Goal: Transaction & Acquisition: Download file/media

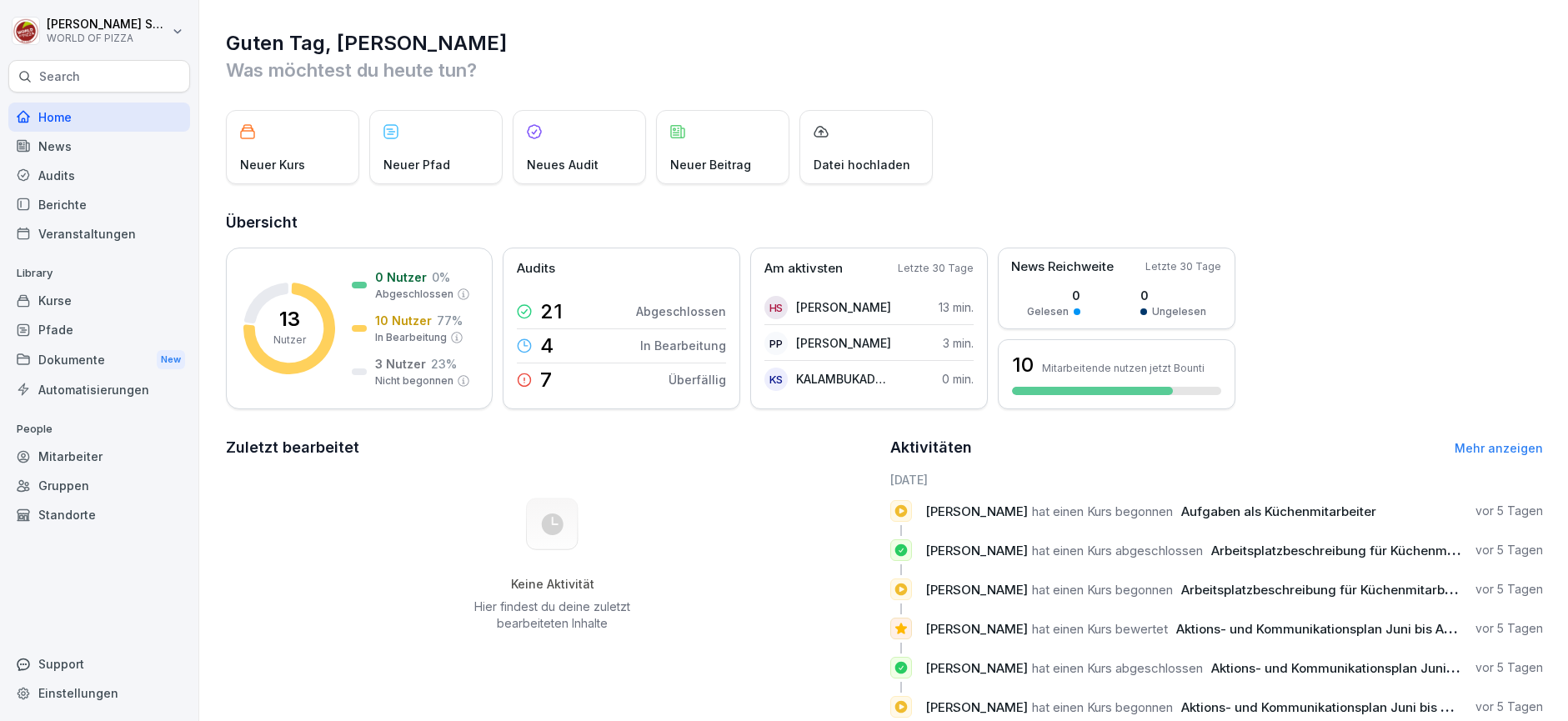
click at [68, 354] on div "Dokumente New" at bounding box center [98, 360] width 182 height 30
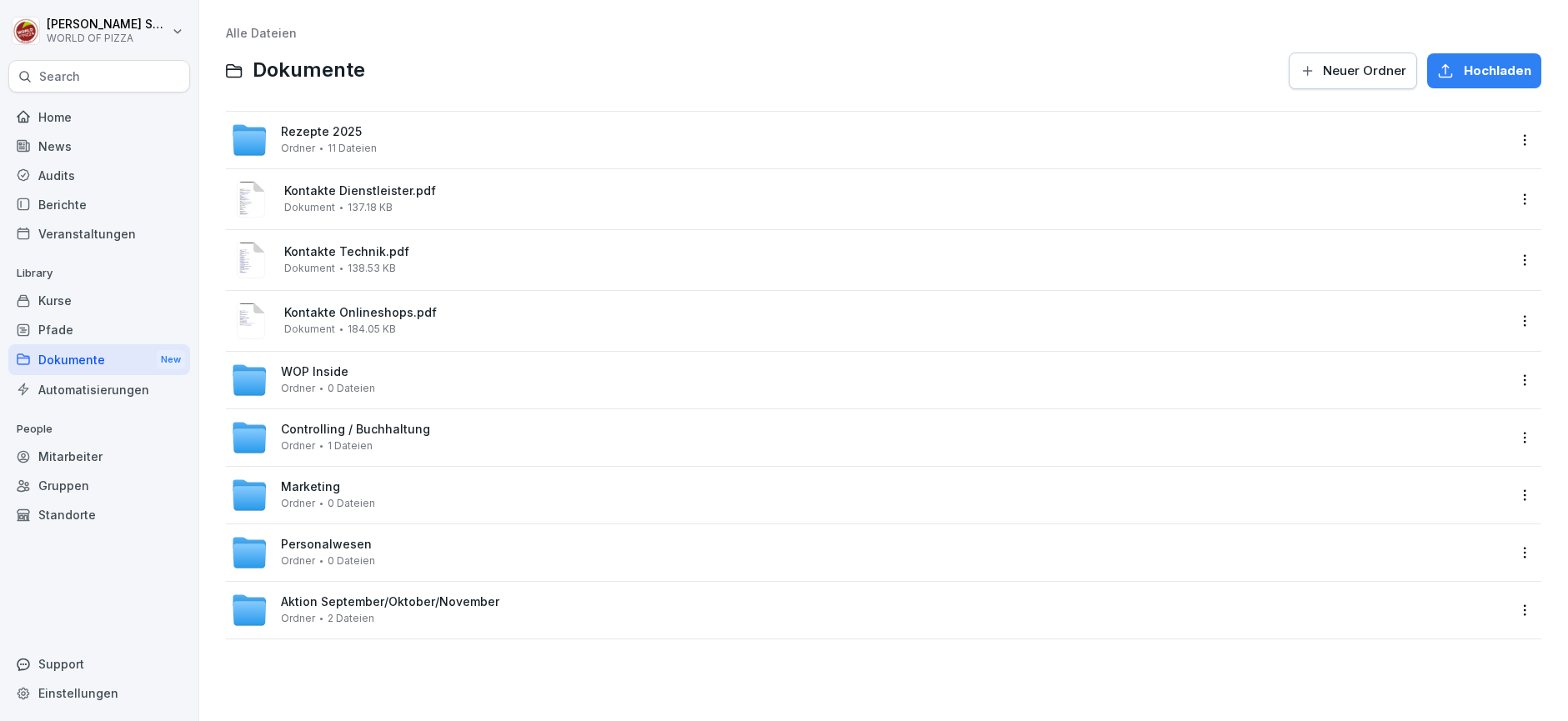
click at [311, 373] on span "WOP Inside" at bounding box center [314, 372] width 68 height 14
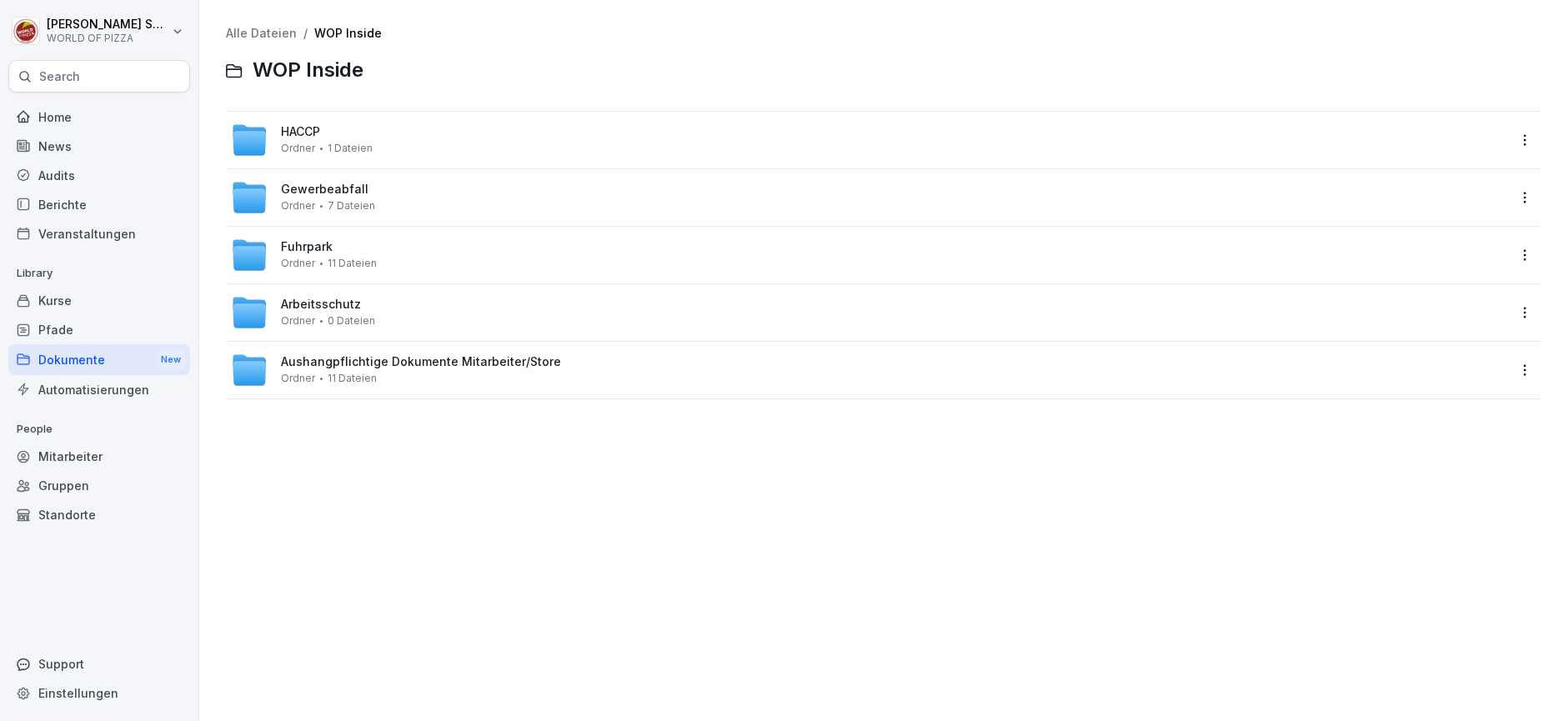
click at [43, 66] on div "Search" at bounding box center [98, 76] width 182 height 32
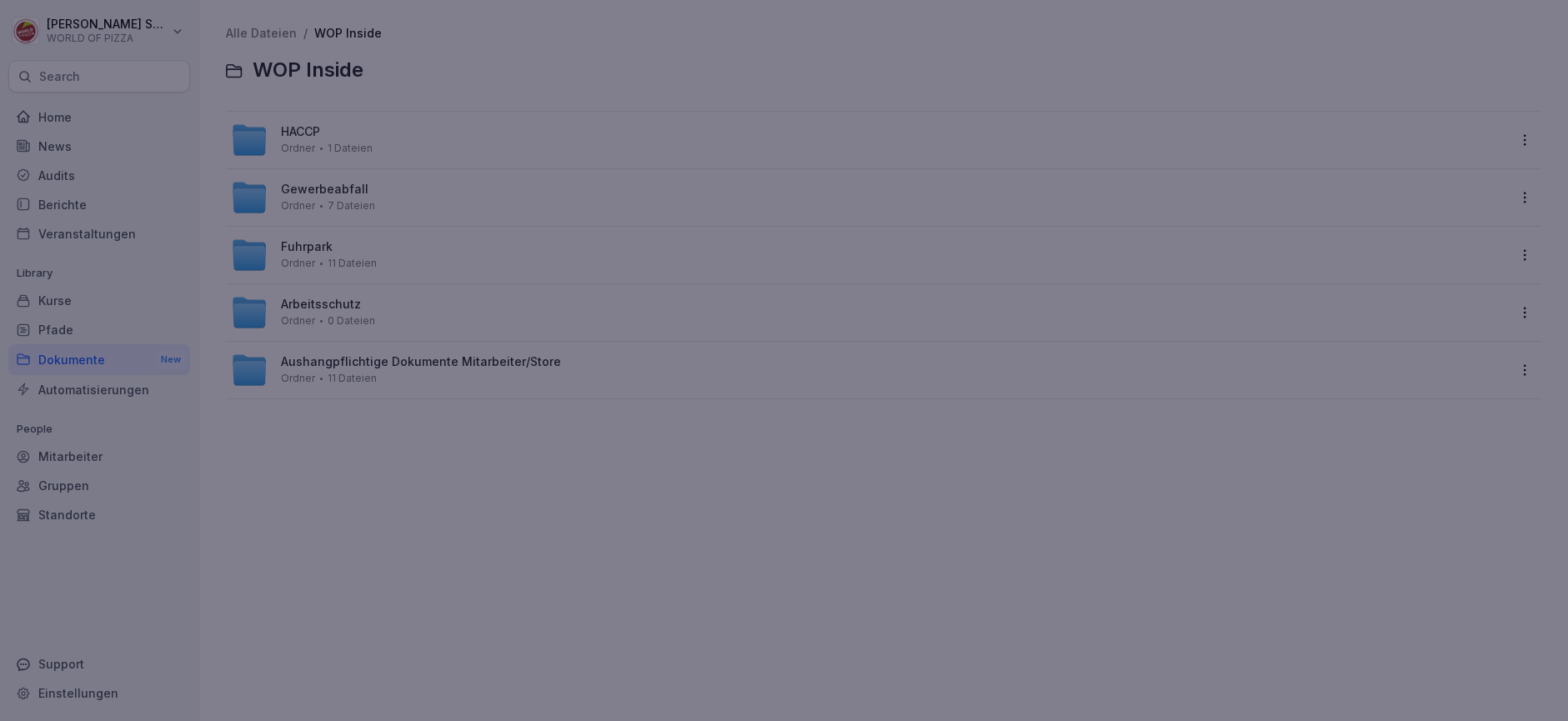
click at [47, 75] on div at bounding box center [784, 360] width 1568 height 721
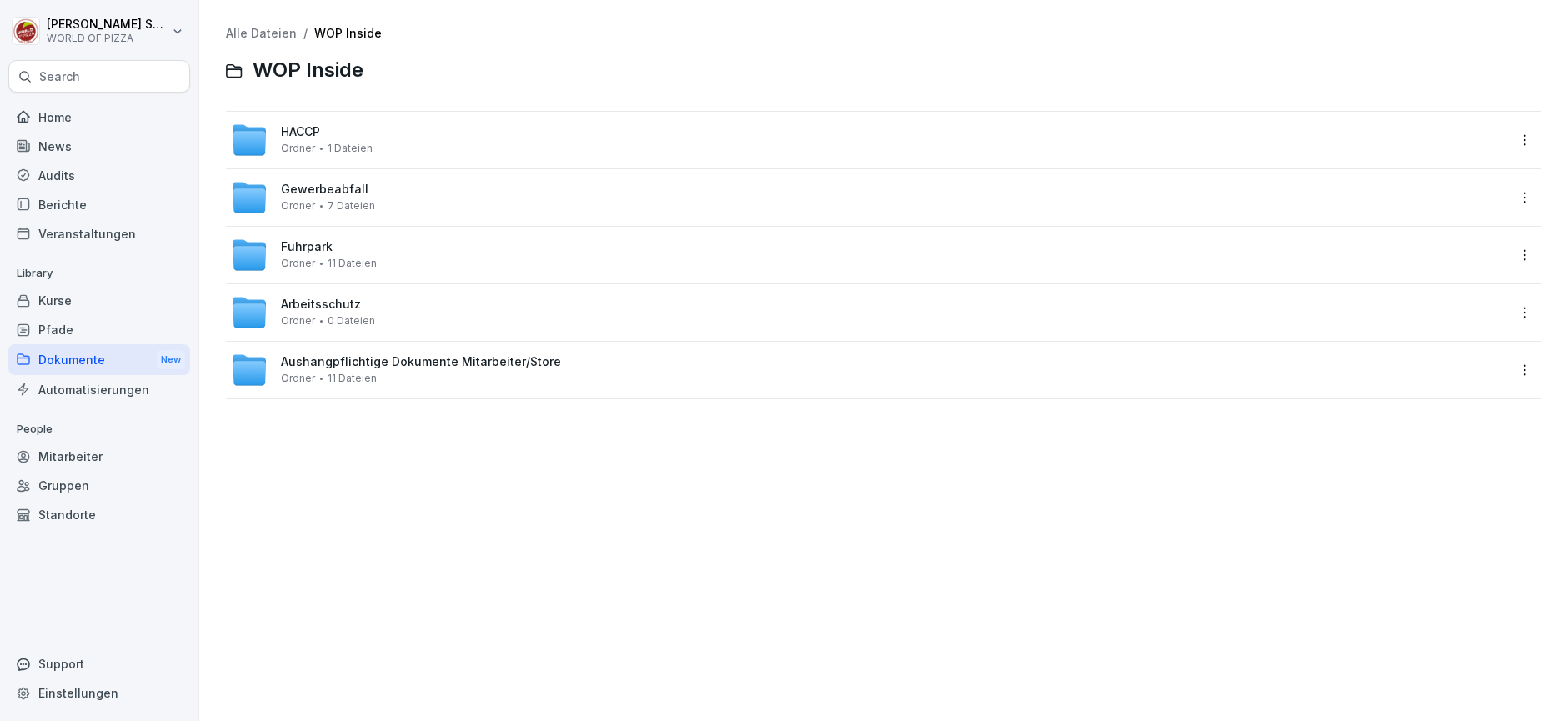
click at [52, 75] on p "Search" at bounding box center [60, 77] width 41 height 17
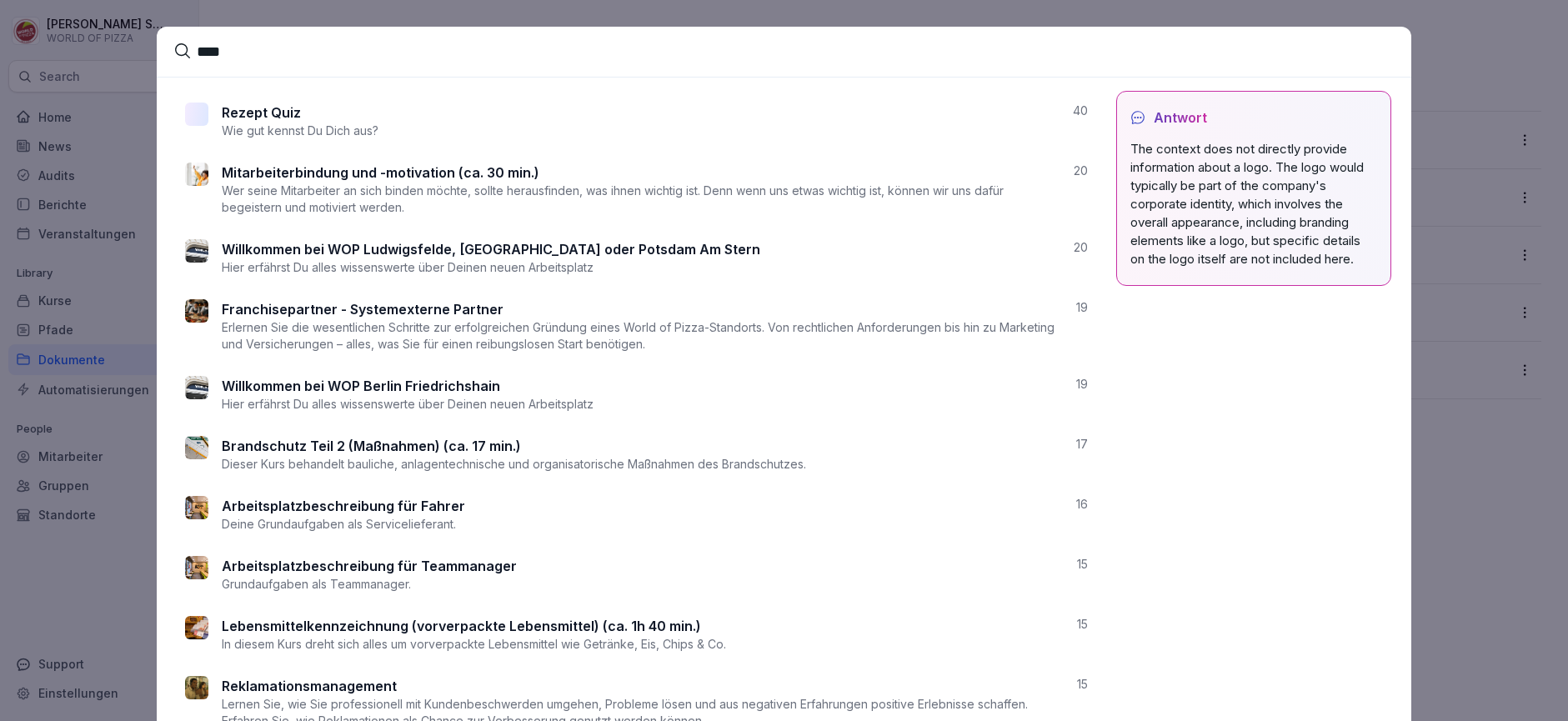
type input "****"
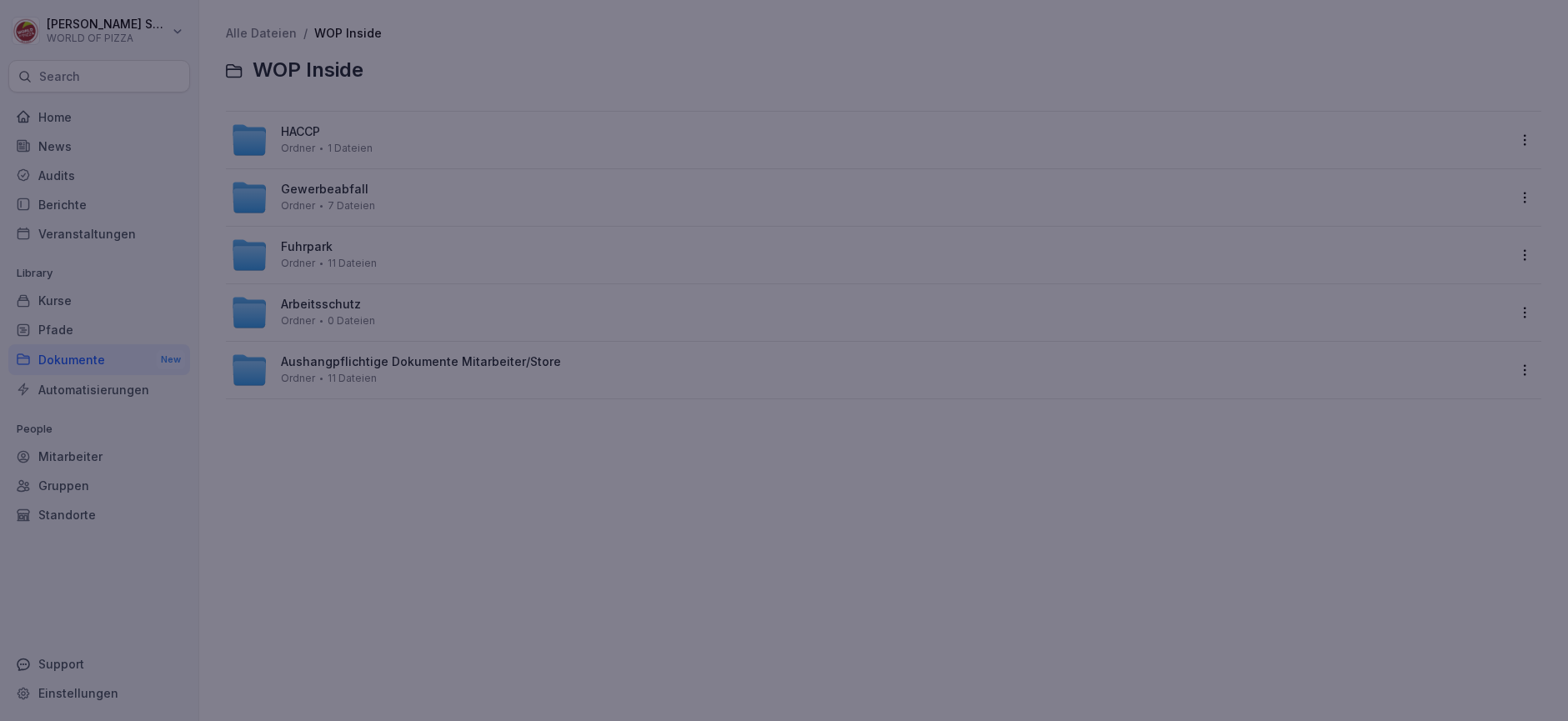
click at [1480, 128] on div at bounding box center [784, 360] width 1568 height 721
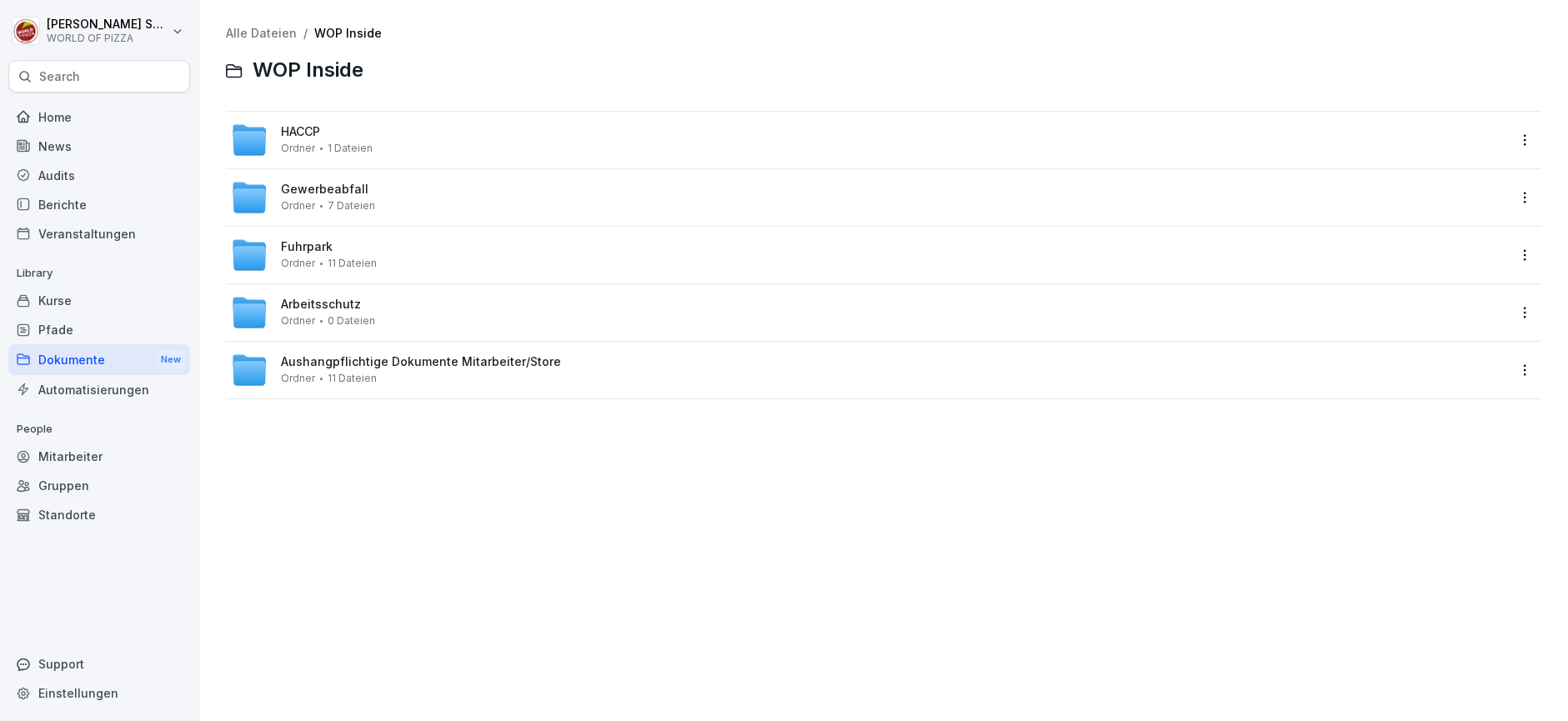
click at [51, 299] on div "Kurse" at bounding box center [98, 301] width 182 height 29
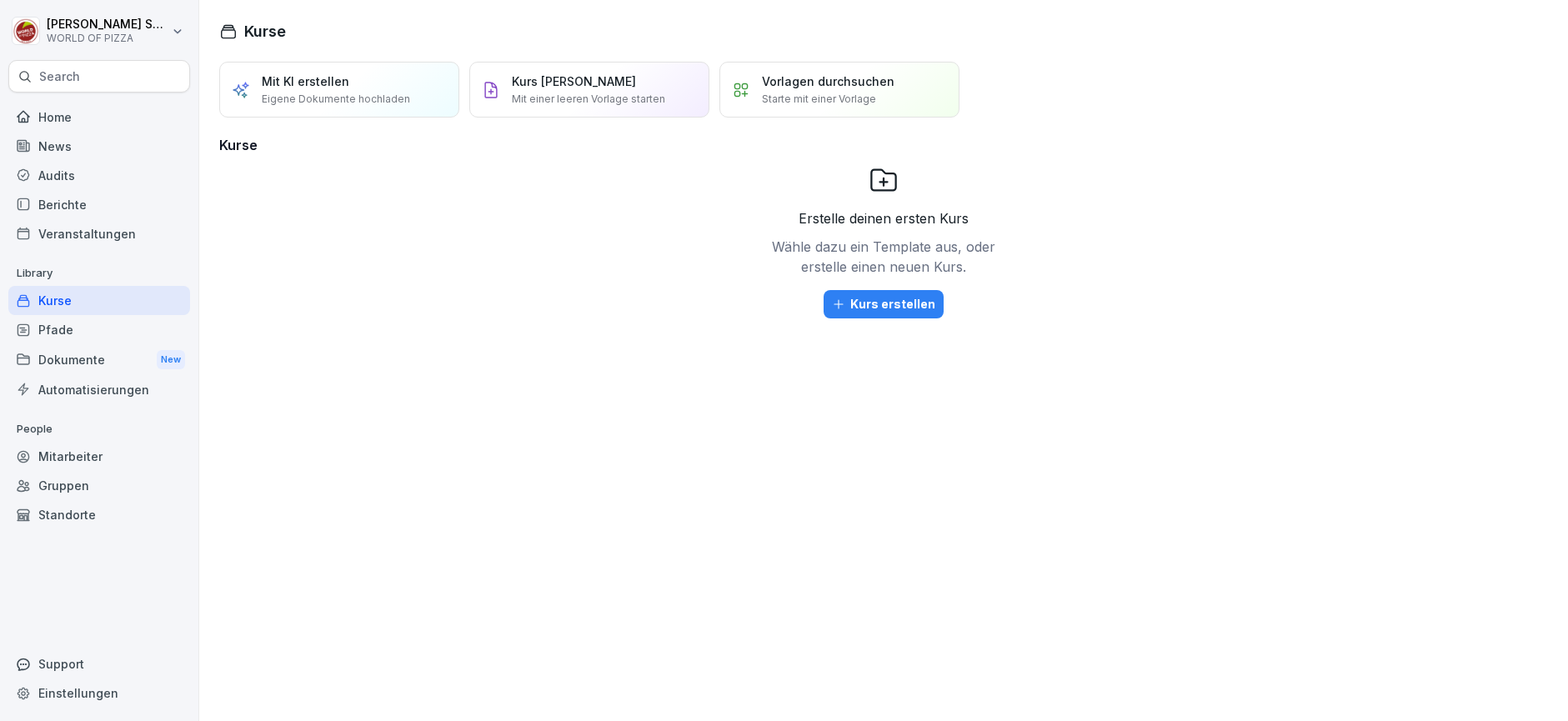
click at [46, 327] on div "Pfade" at bounding box center [98, 330] width 182 height 29
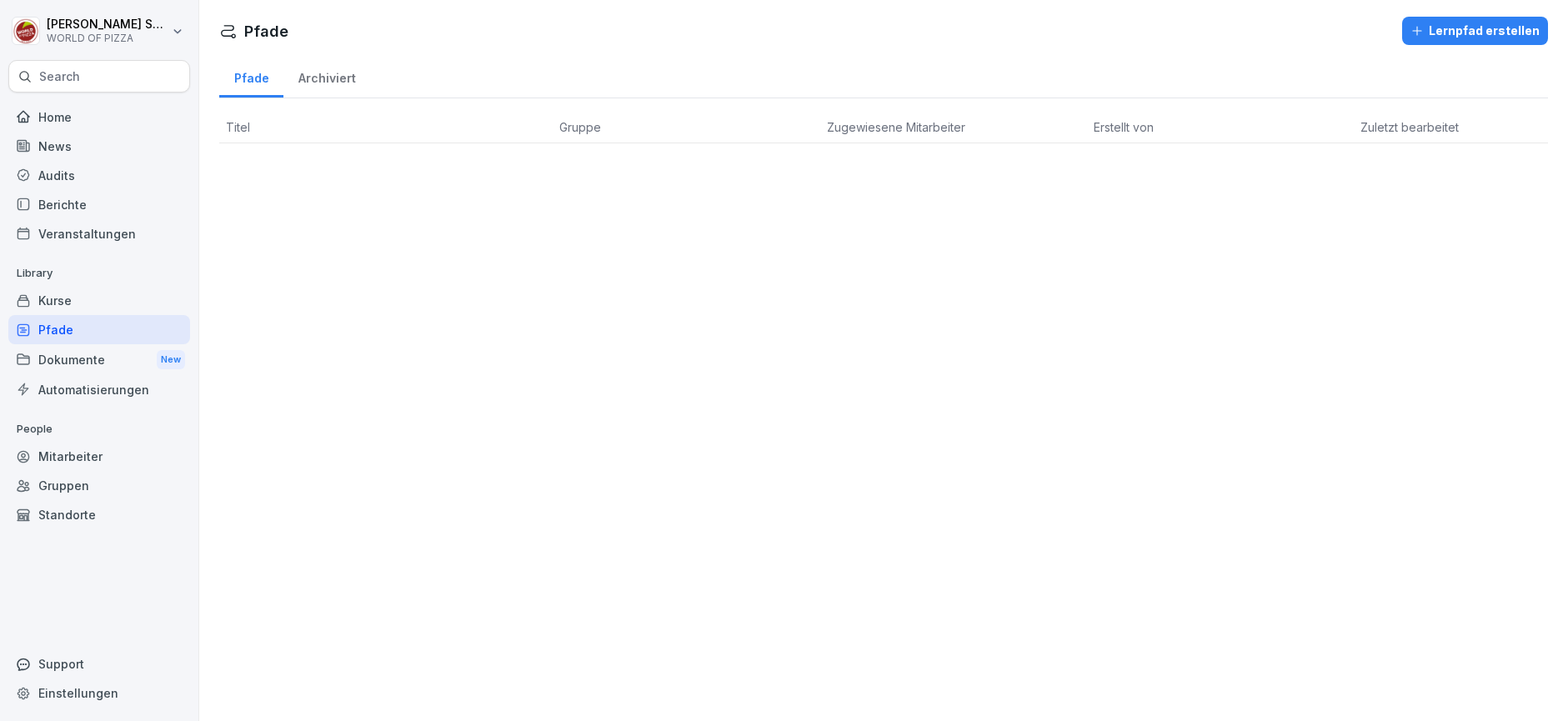
click at [71, 119] on div "Home" at bounding box center [98, 117] width 182 height 29
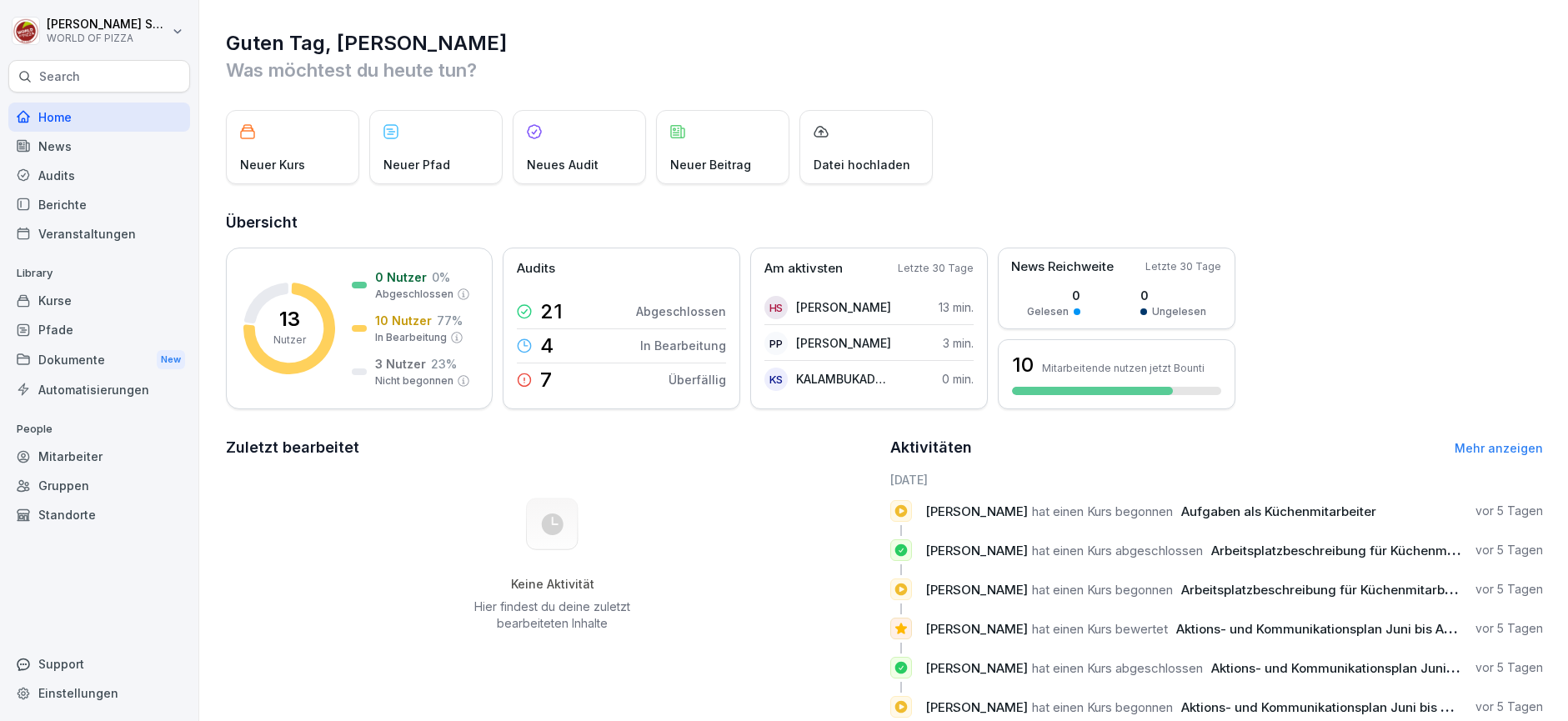
click at [70, 360] on div "Dokumente New" at bounding box center [98, 360] width 182 height 30
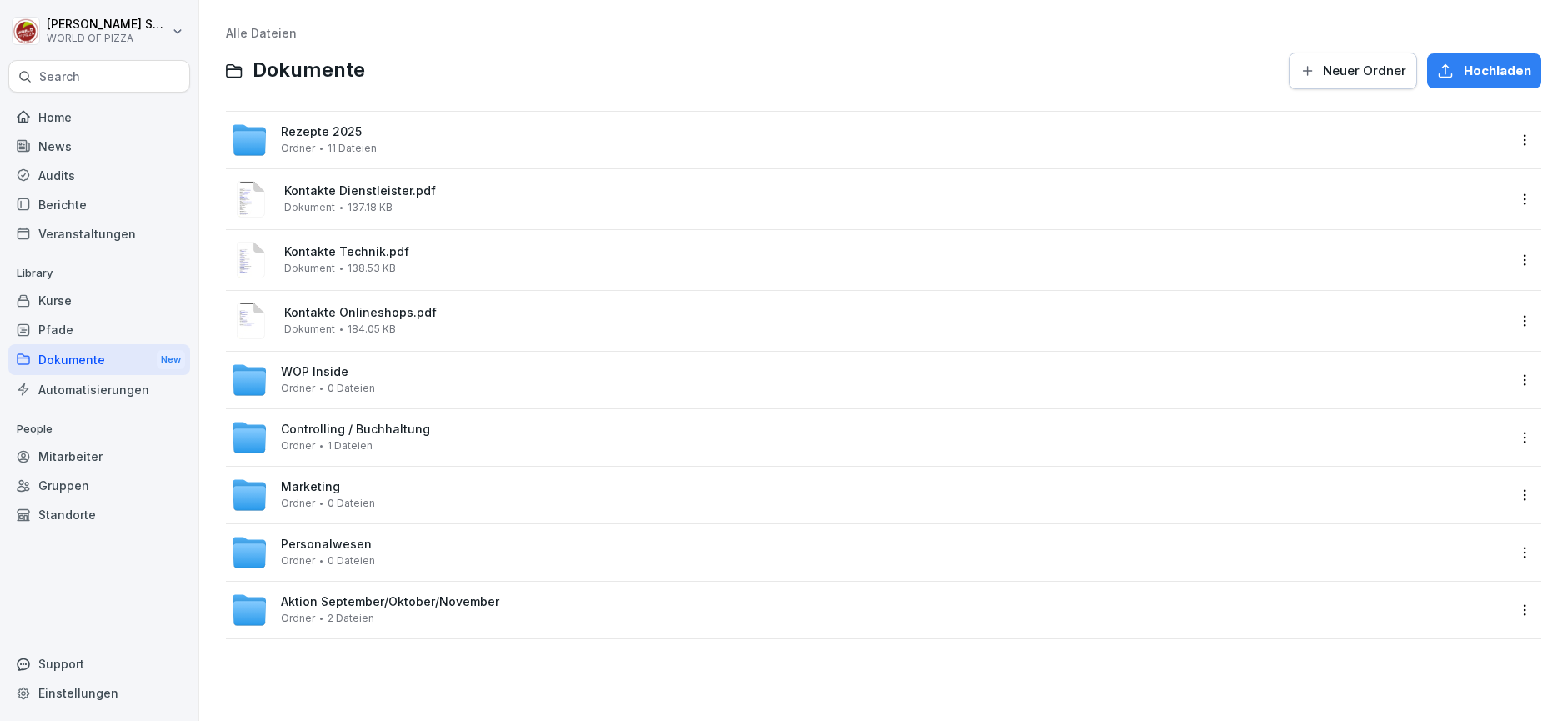
click at [328, 493] on span "Marketing" at bounding box center [310, 487] width 59 height 14
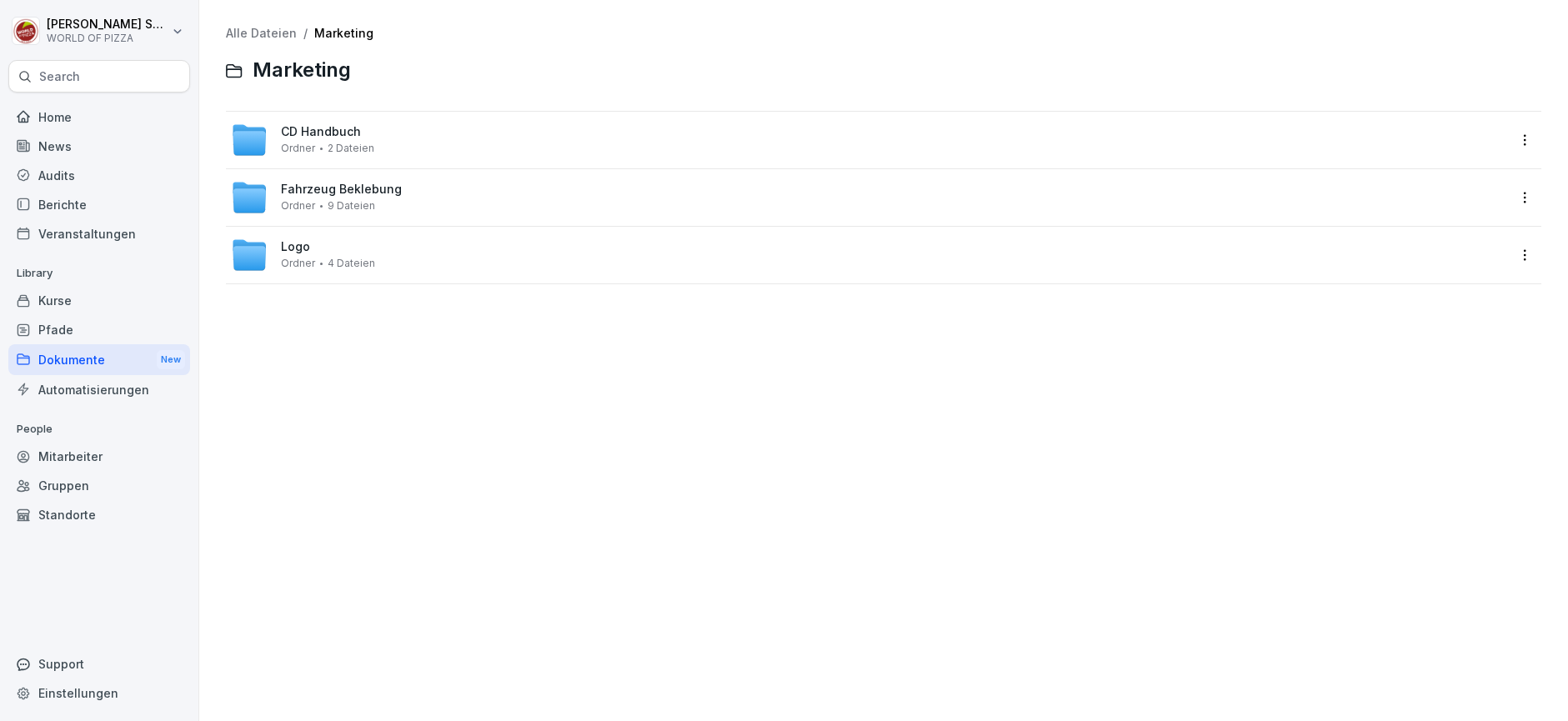
click at [284, 258] on span "Ordner" at bounding box center [297, 263] width 34 height 12
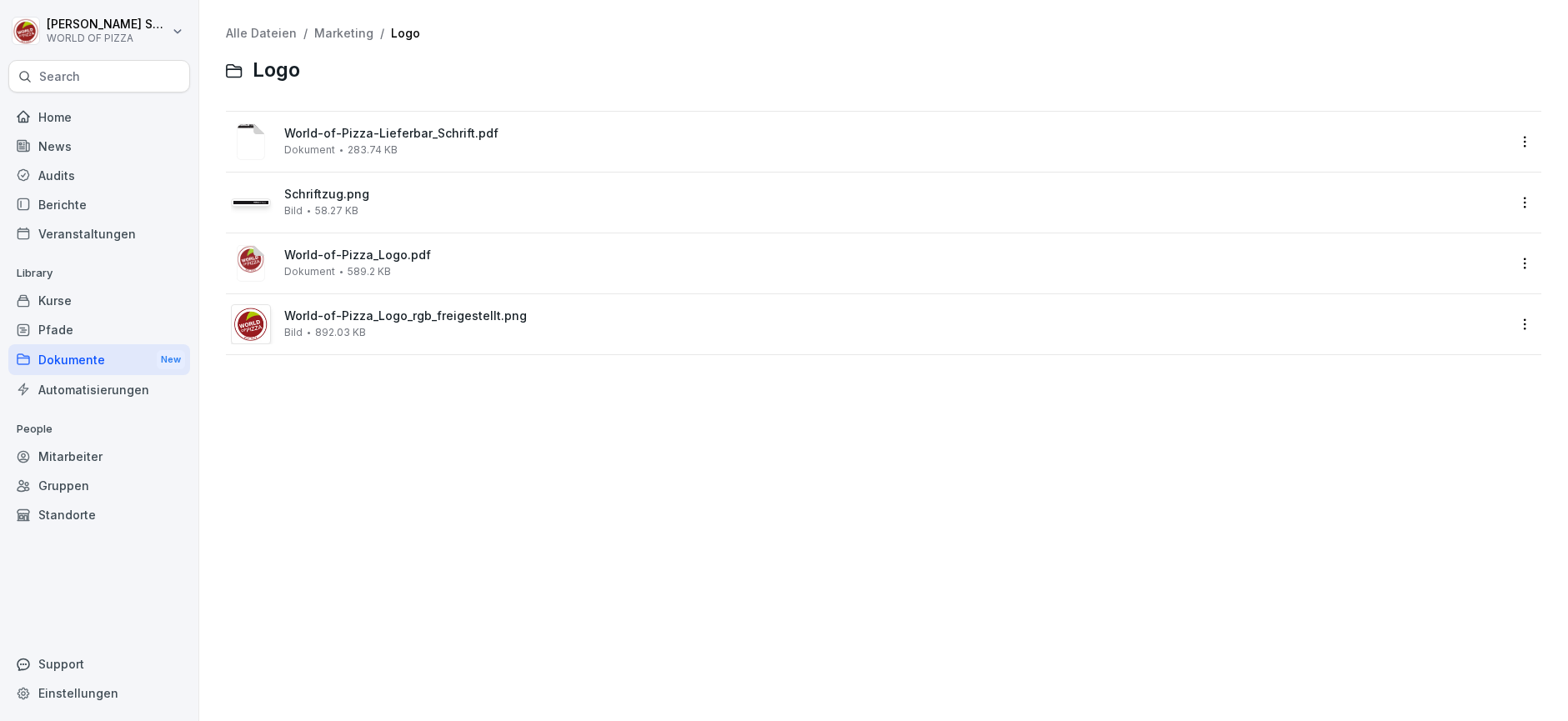
click at [255, 255] on image at bounding box center [250, 263] width 28 height 36
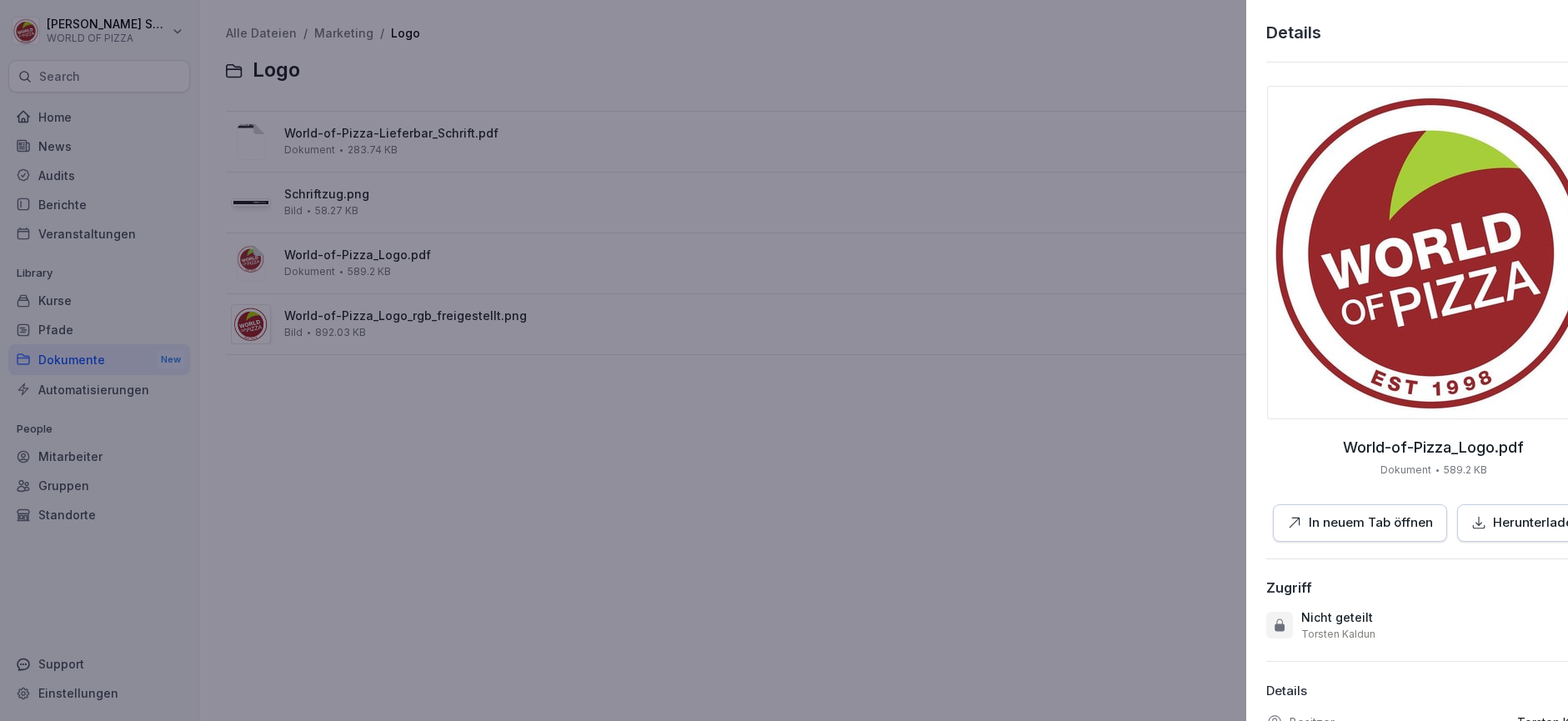
click at [758, 283] on div at bounding box center [784, 360] width 1568 height 721
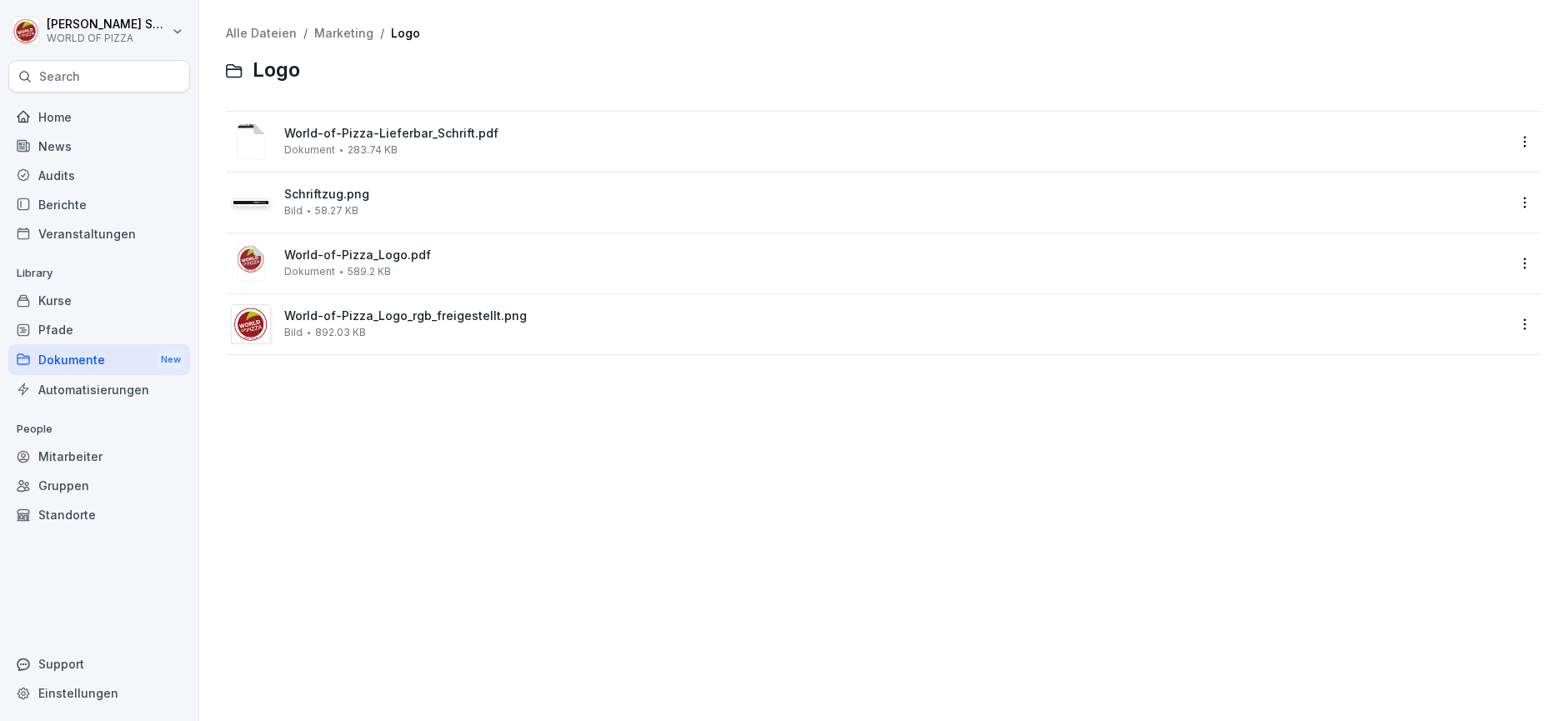
click at [306, 253] on span "World-of-Pizza_Logo.pdf" at bounding box center [894, 255] width 1221 height 14
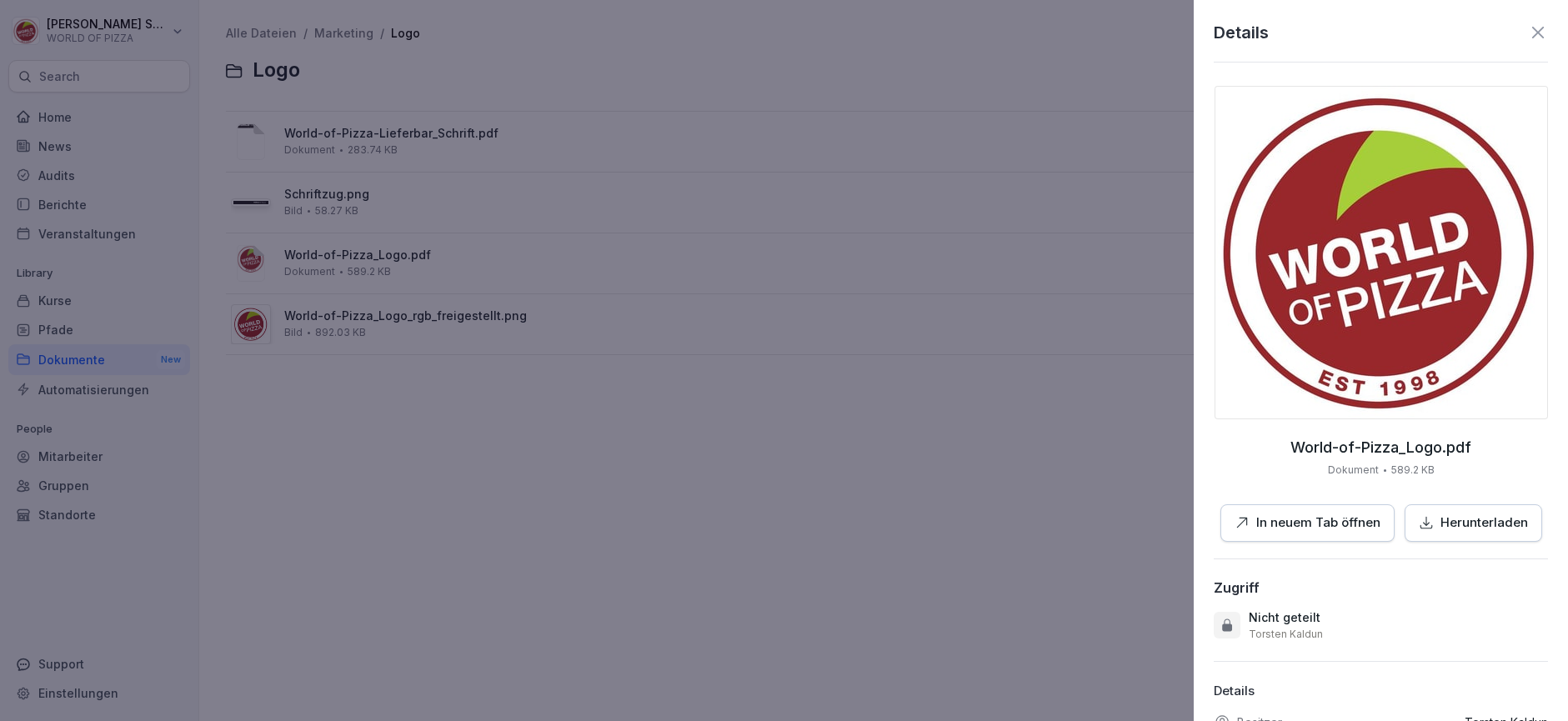
click at [306, 253] on div at bounding box center [784, 360] width 1568 height 721
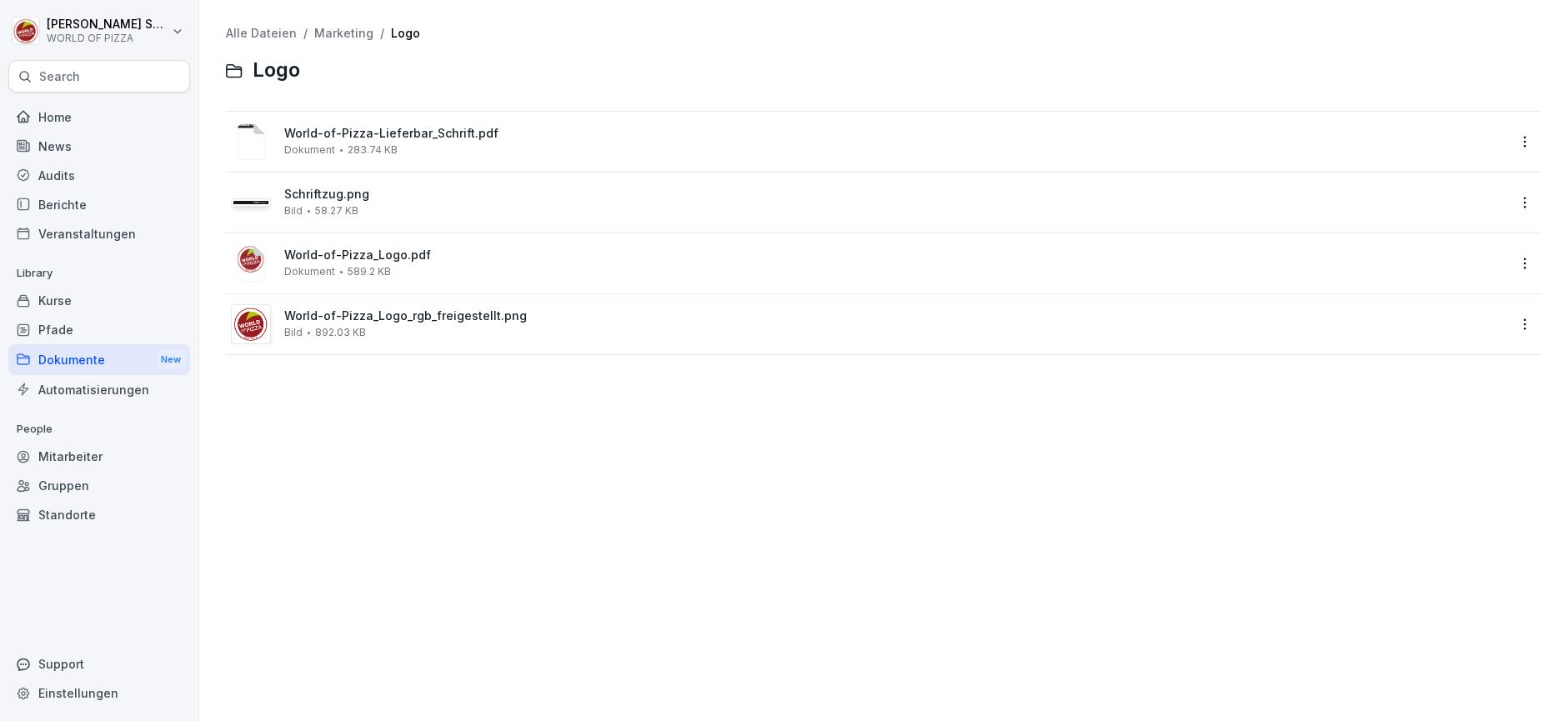
click at [253, 255] on image at bounding box center [250, 263] width 28 height 36
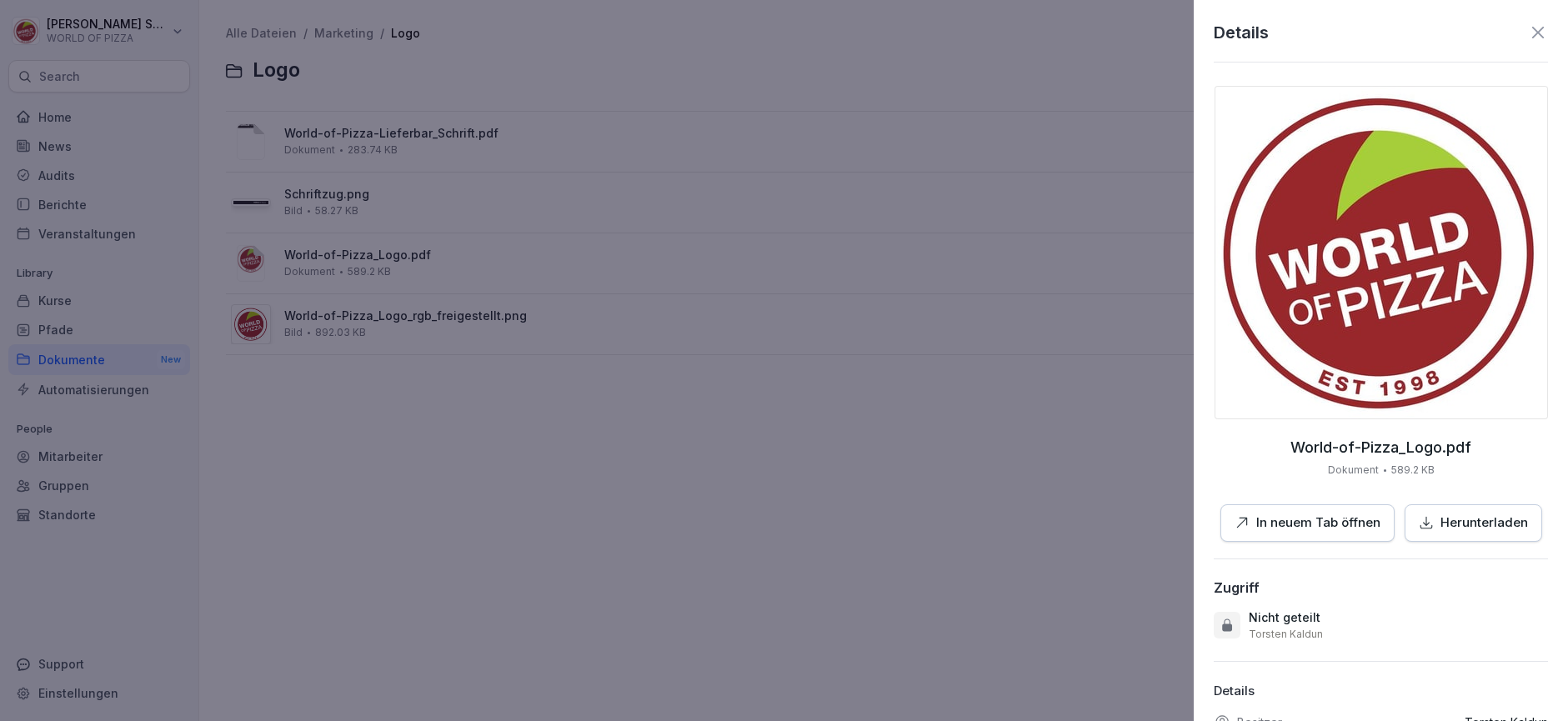
click at [1465, 535] on button "Herunterladen" at bounding box center [1473, 524] width 137 height 37
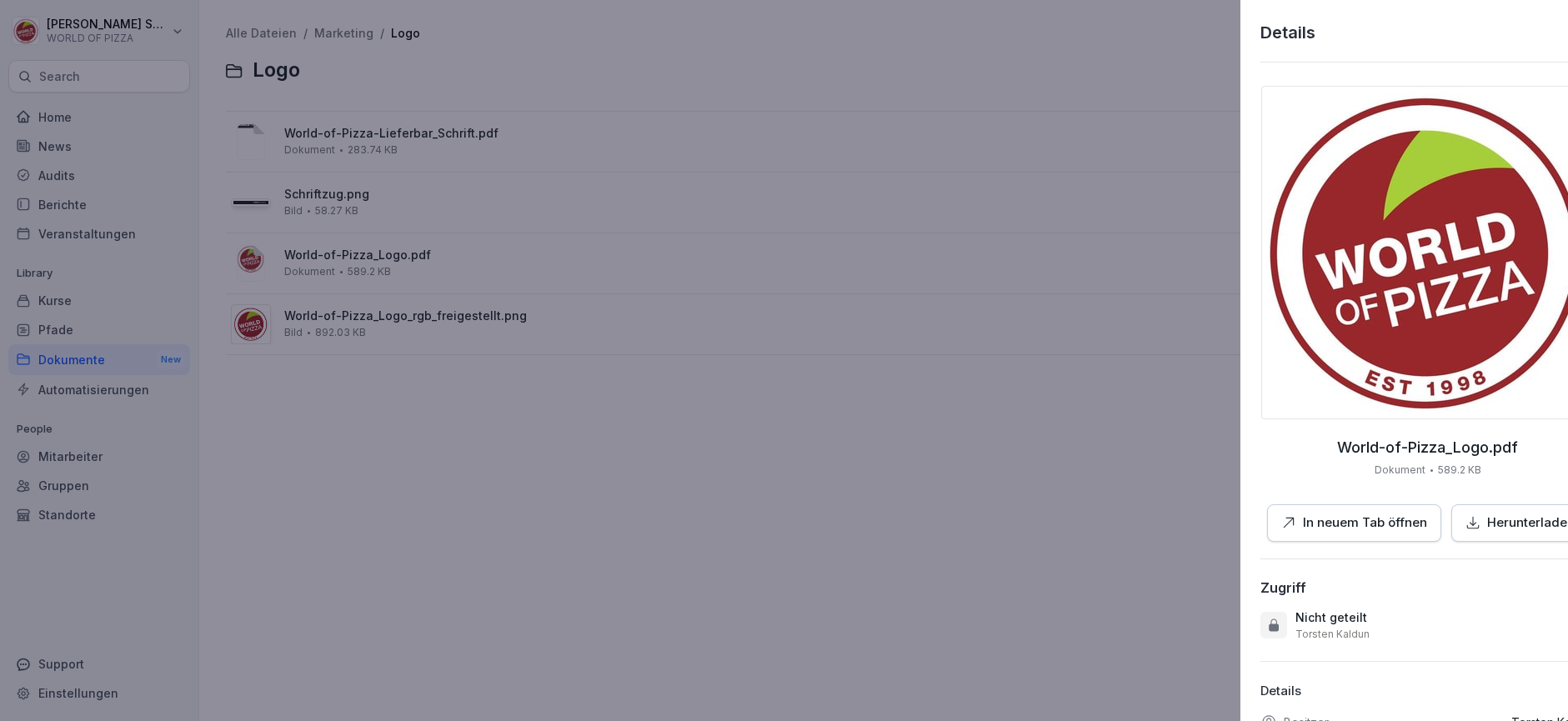
drag, startPoint x: 329, startPoint y: 393, endPoint x: 339, endPoint y: 383, distance: 14.1
click at [326, 389] on div at bounding box center [784, 360] width 1568 height 721
